Goal: Task Accomplishment & Management: Complete application form

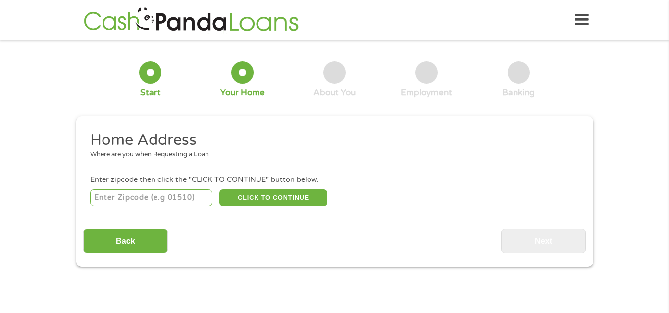
click at [126, 196] on input "number" at bounding box center [151, 198] width 122 height 17
click at [128, 196] on input "number" at bounding box center [151, 198] width 122 height 17
type input "48186"
select select "[US_STATE]"
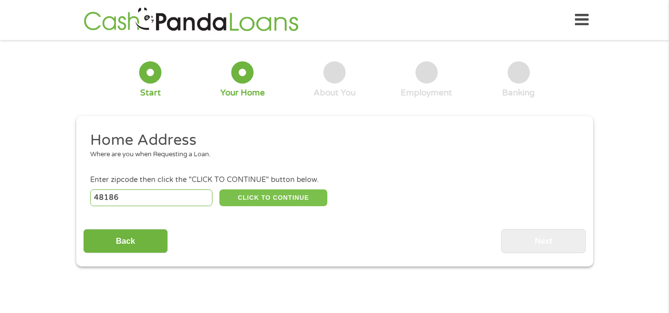
click at [303, 200] on button "CLICK TO CONTINUE" at bounding box center [273, 198] width 108 height 17
type input "48186"
type input "Westland"
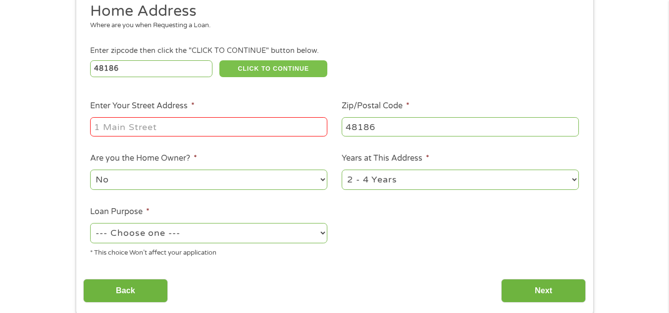
scroll to position [139, 0]
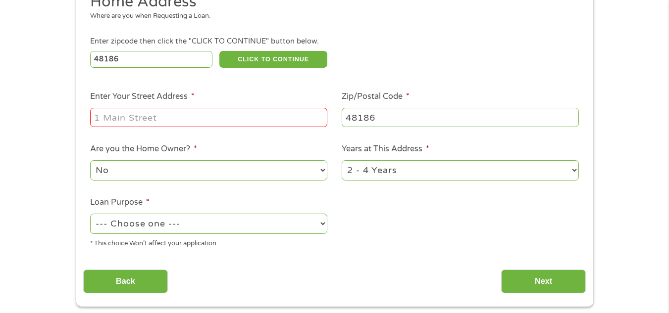
click at [323, 225] on select "--- Choose one --- Pay Bills Debt Consolidation Home Improvement Major Purchase…" at bounding box center [208, 224] width 237 height 20
select select "paybills"
click at [90, 214] on select "--- Choose one --- Pay Bills Debt Consolidation Home Improvement Major Purchase…" at bounding box center [208, 224] width 237 height 20
click at [200, 116] on input "Enter Your Street Address *" at bounding box center [208, 117] width 237 height 19
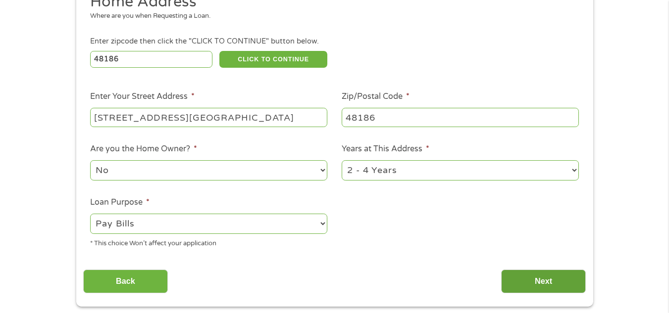
type input "[STREET_ADDRESS][GEOGRAPHIC_DATA]"
click at [546, 279] on input "Next" at bounding box center [543, 282] width 85 height 24
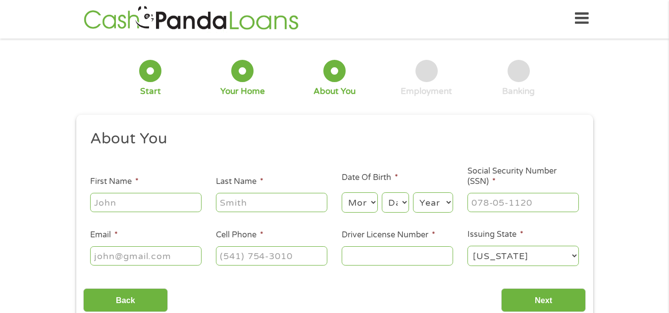
scroll to position [0, 0]
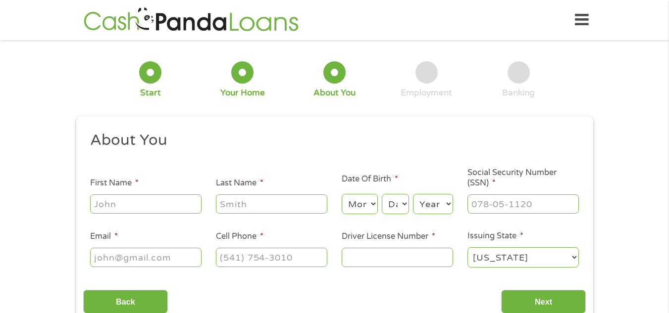
click at [625, 297] on div "1 Start 2 Your Home 3 About You 4 Employment 5 Banking 6 This field is hidden w…" at bounding box center [334, 187] width 669 height 280
